Goal: Obtain resource: Obtain resource

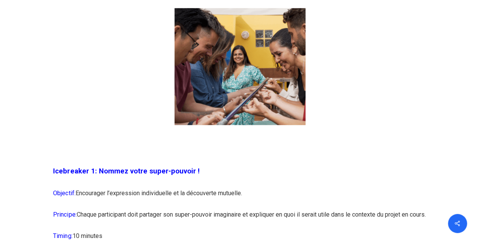
scroll to position [612, 0]
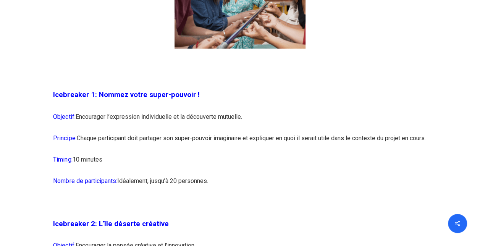
drag, startPoint x: 49, startPoint y: 91, endPoint x: 227, endPoint y: 175, distance: 196.8
copy div "Icebreaker 1: Nommez votre super-pouvoir ! Objectif: Encourager l’expression in…"
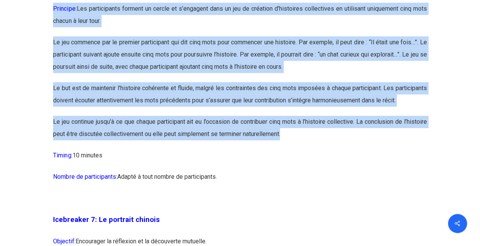
scroll to position [1796, 0]
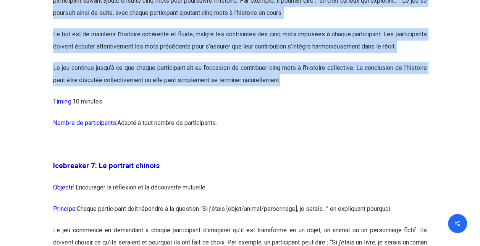
drag, startPoint x: 50, startPoint y: 114, endPoint x: 327, endPoint y: 127, distance: 277.4
copy div "Loremipsum 7: D’sitametc ad 4 elit Seddoeiu: Temporinci ut laboreetdo ma al eni…"
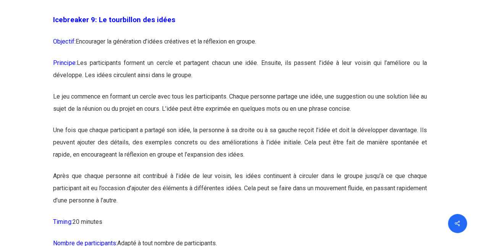
scroll to position [2523, 0]
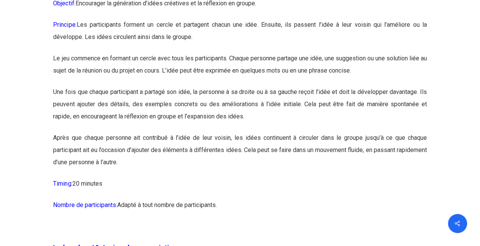
drag, startPoint x: 50, startPoint y: 6, endPoint x: 257, endPoint y: 210, distance: 290.3
copy div "Loremipsum 3: Do sitametcon adi elits Doeiusmo: Temporinci ut laboreetdo m’aliq…"
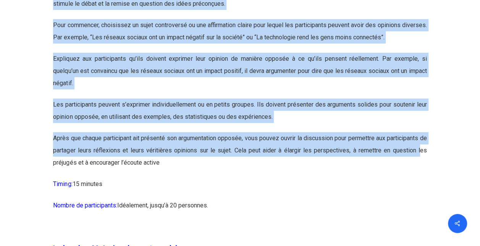
scroll to position [5810, 0]
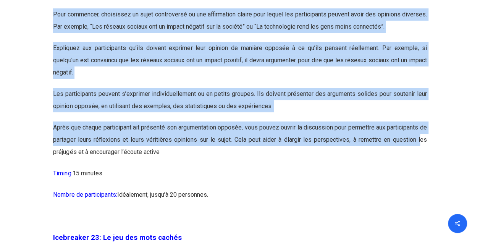
drag, startPoint x: 54, startPoint y: 52, endPoint x: 422, endPoint y: 222, distance: 405.5
copy div "Loremipsum 62: Do sit ame consecte adipiscing Elitsedd: Eiusmodtem in utlaboree…"
